Goal: Transaction & Acquisition: Purchase product/service

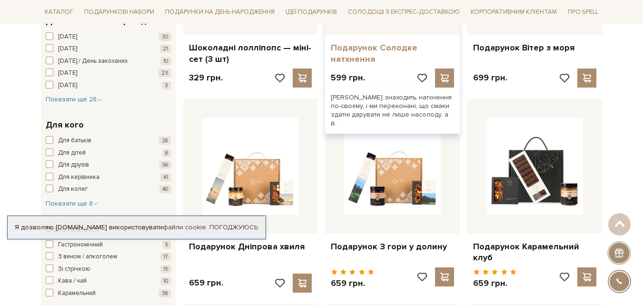
scroll to position [285, 0]
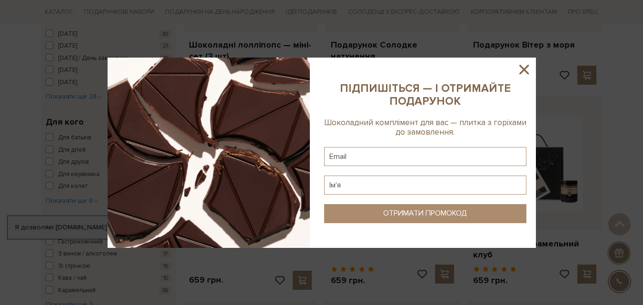
click at [526, 72] on icon at bounding box center [524, 70] width 10 height 10
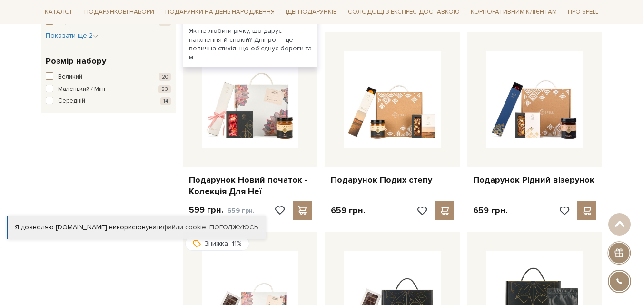
scroll to position [571, 0]
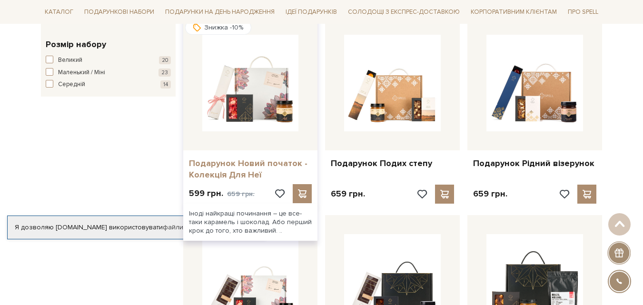
click at [217, 167] on link "Подарунок Новий початок - Колекція Для Неї" at bounding box center [250, 169] width 123 height 22
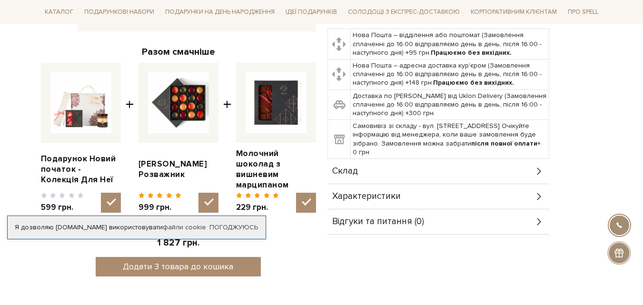
scroll to position [333, 0]
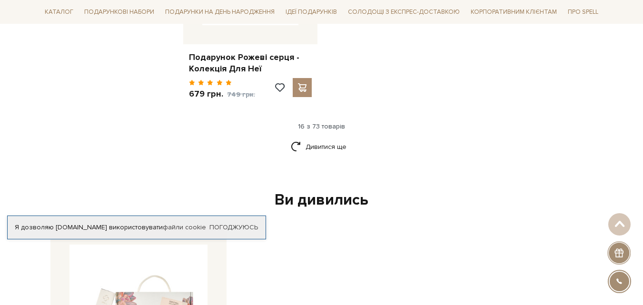
scroll to position [1285, 0]
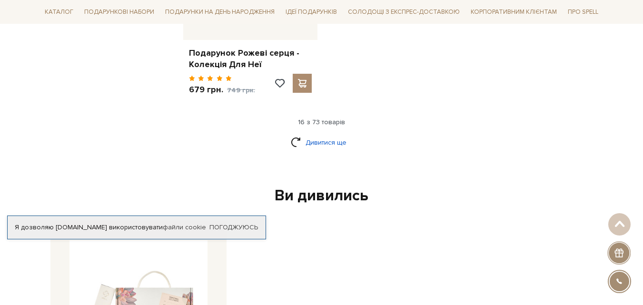
click at [311, 134] on link "Дивитися ще" at bounding box center [322, 142] width 62 height 17
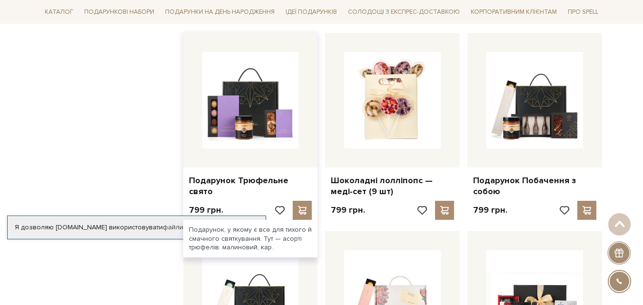
scroll to position [1380, 0]
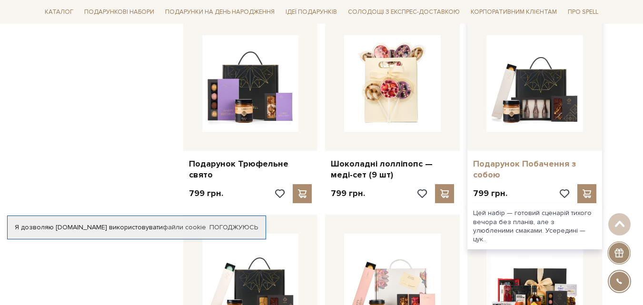
click at [540, 158] on link "Подарунок Побачення з собою" at bounding box center [534, 169] width 123 height 22
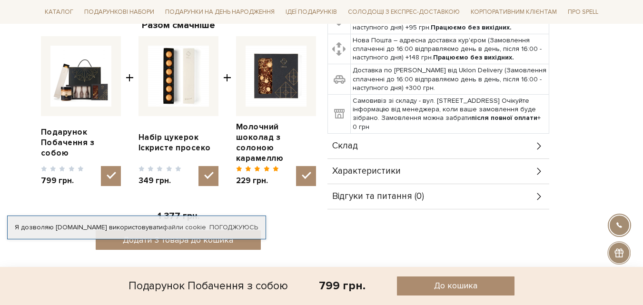
scroll to position [428, 0]
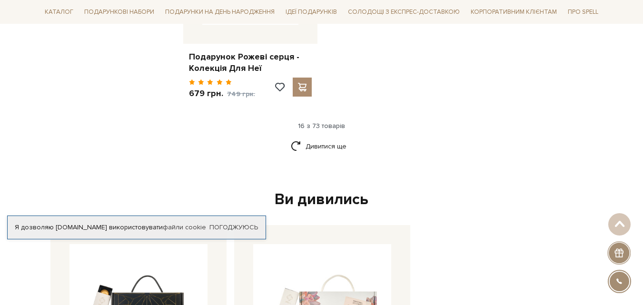
scroll to position [1285, 0]
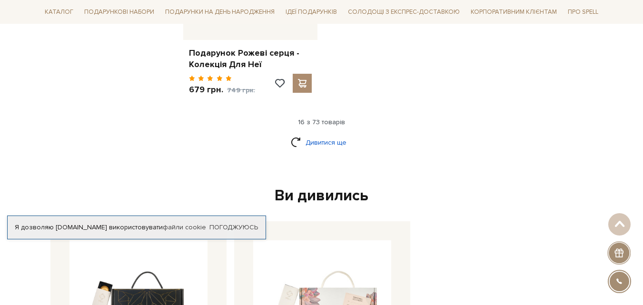
click at [320, 134] on link "Дивитися ще" at bounding box center [322, 142] width 62 height 17
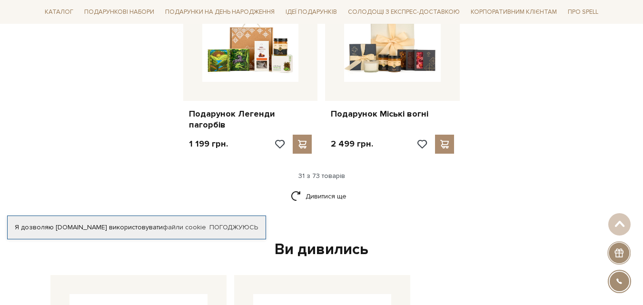
scroll to position [2284, 0]
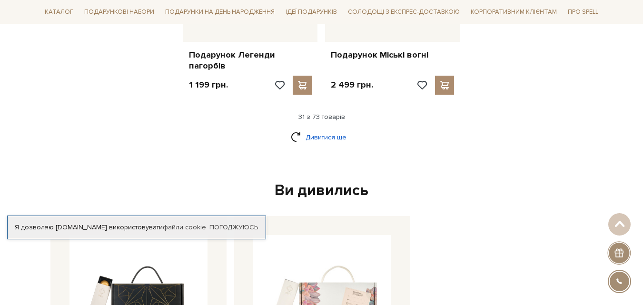
click at [322, 129] on link "Дивитися ще" at bounding box center [322, 137] width 62 height 17
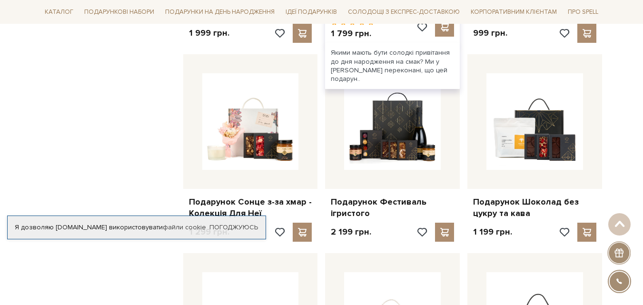
scroll to position [2950, 0]
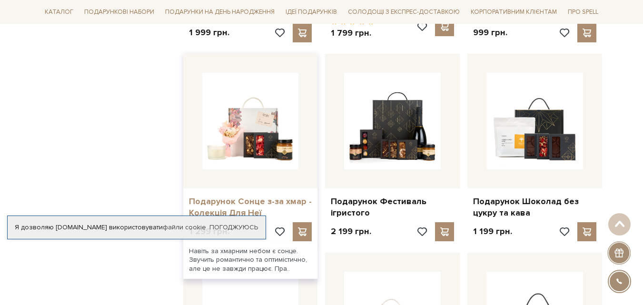
click at [236, 196] on link "Подарунок Сонце з-за хмар - Колекція Для Неї" at bounding box center [250, 207] width 123 height 22
